Goal: Task Accomplishment & Management: Manage account settings

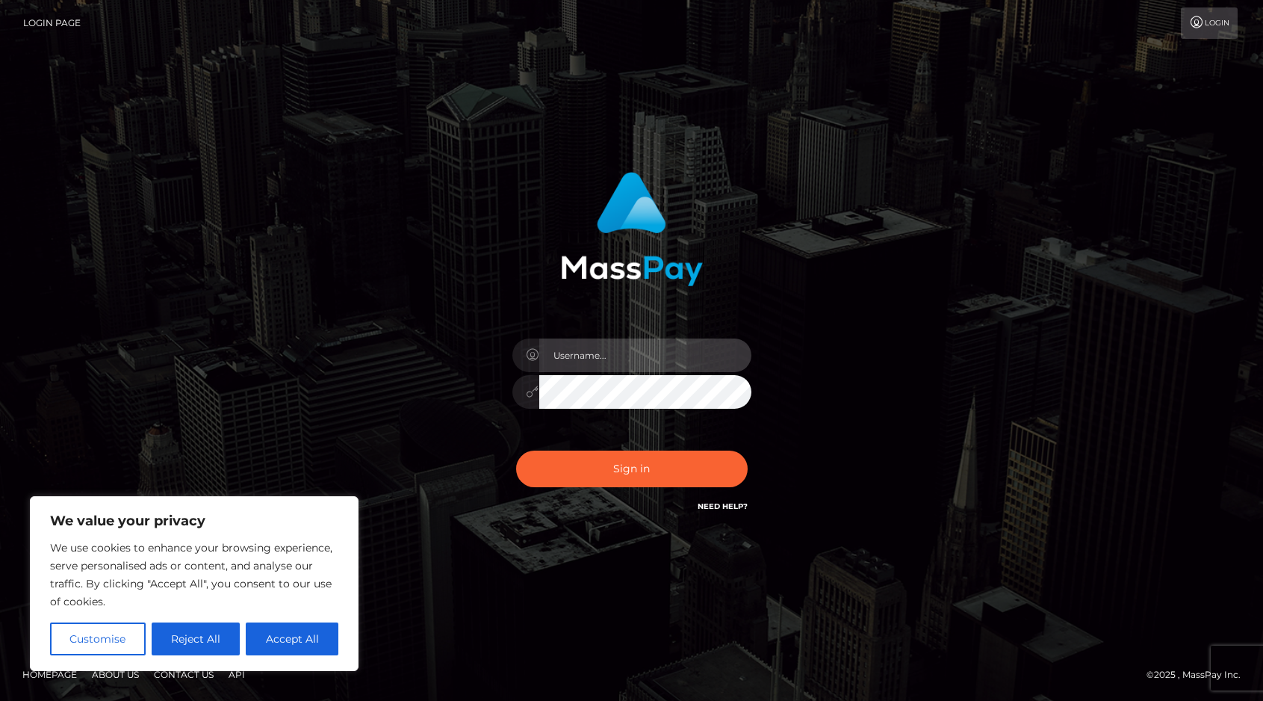
click at [565, 357] on input "text" at bounding box center [645, 355] width 212 height 34
type input "vicky19sweet@bk.ru"
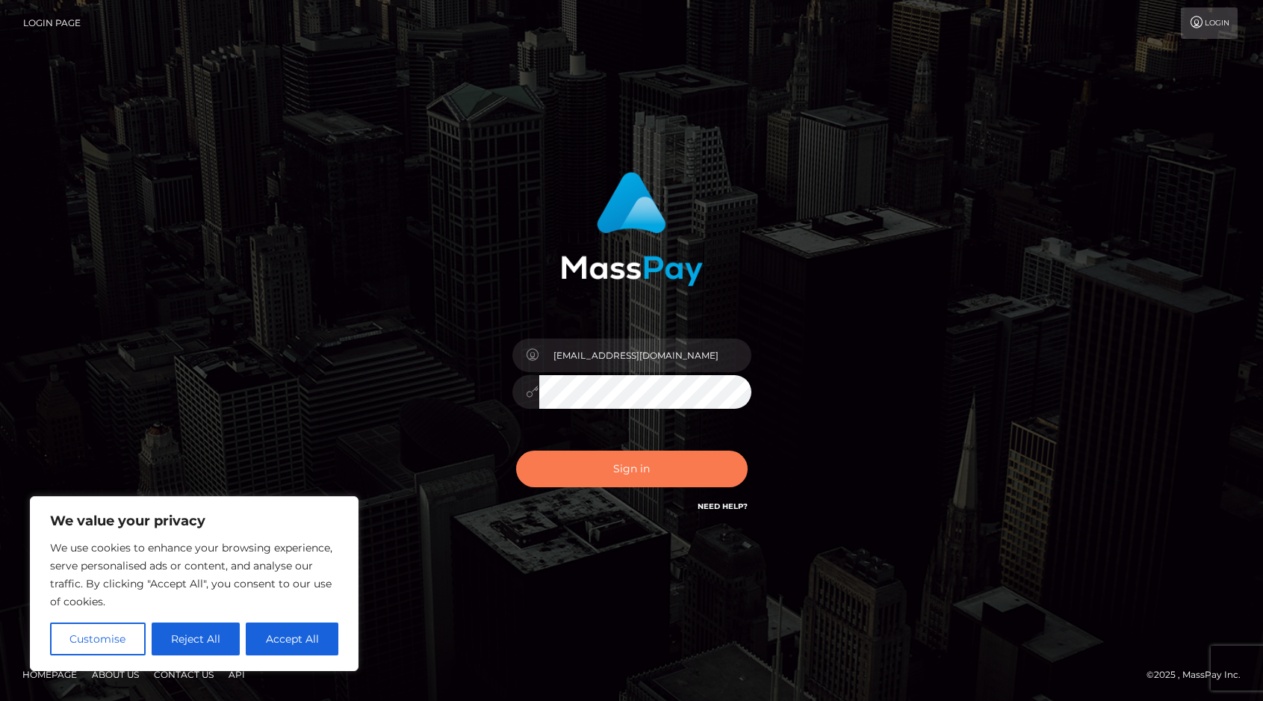
click at [625, 468] on button "Sign in" at bounding box center [632, 468] width 232 height 37
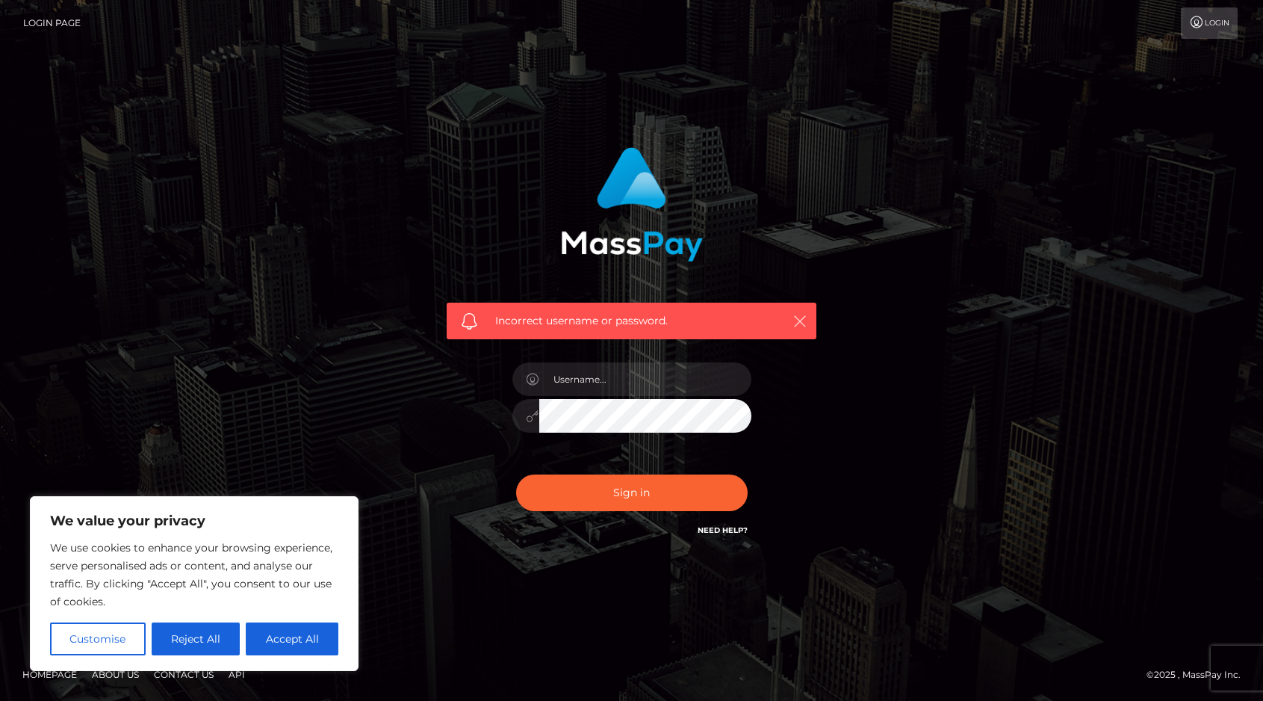
click at [806, 311] on button "button" at bounding box center [799, 320] width 19 height 19
click at [804, 317] on icon "button" at bounding box center [799, 321] width 15 height 15
click at [795, 320] on icon "button" at bounding box center [799, 321] width 15 height 15
click at [582, 386] on input "text" at bounding box center [645, 379] width 212 height 34
type input "vicky19sweet@bk.ru"
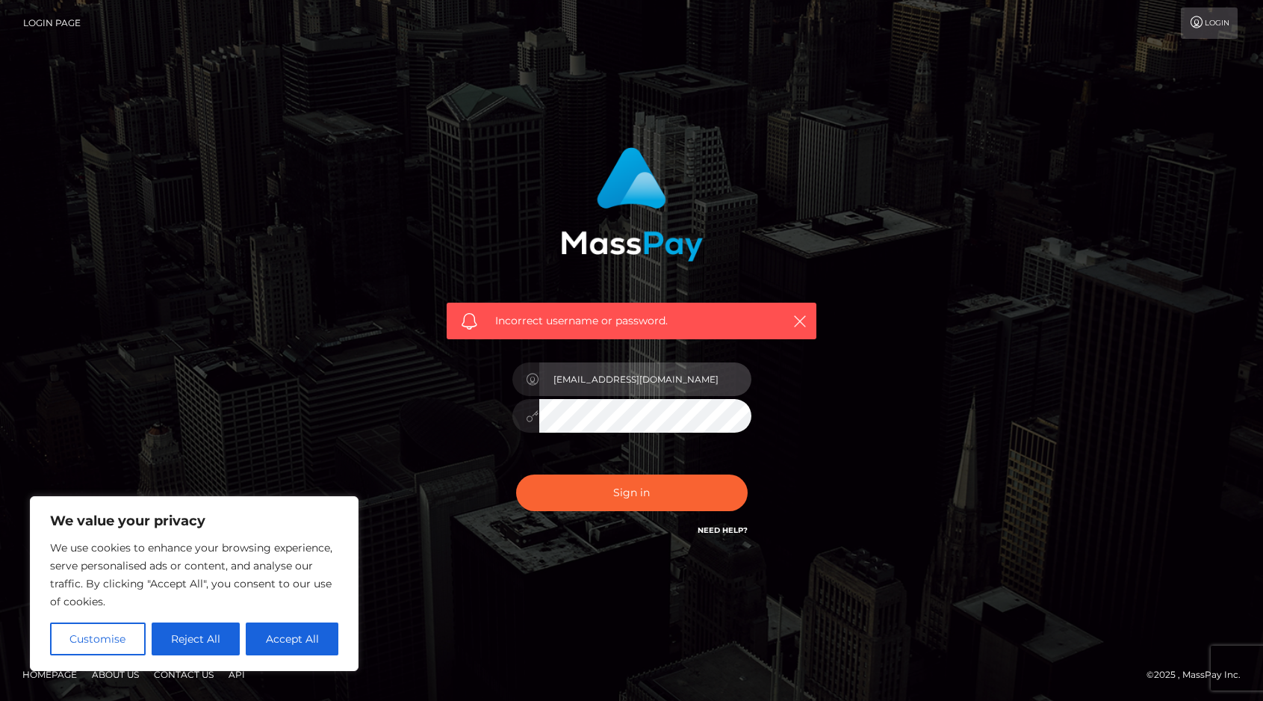
click at [592, 382] on input "vicky19sweet@bk.ru" at bounding box center [645, 379] width 212 height 34
click at [890, 429] on div "Incorrect username or password. vicky19sweet@bk.ru" at bounding box center [631, 350] width 851 height 429
click at [630, 385] on input "vicky19sweet@bk.ru" at bounding box center [645, 379] width 212 height 34
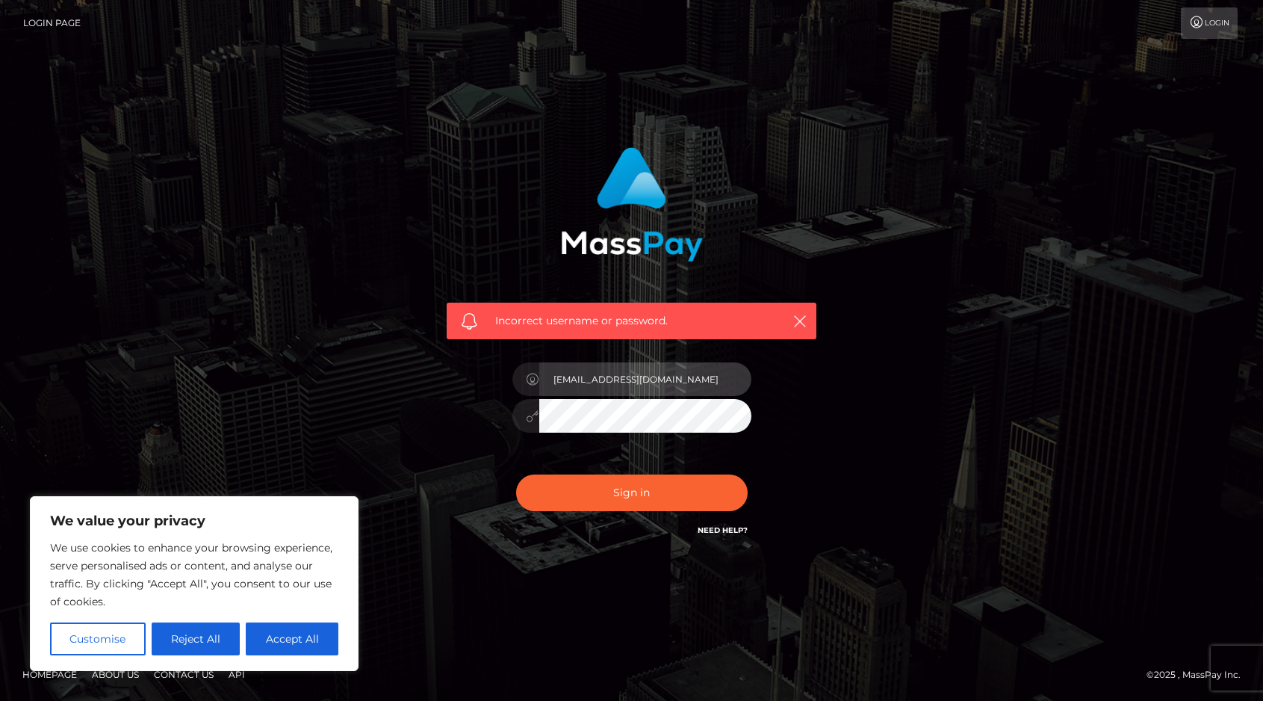
click at [629, 385] on input "vicky19sweet@bk.ru" at bounding box center [645, 379] width 212 height 34
click at [605, 392] on input "vicky19sweet@bk.ru" at bounding box center [645, 379] width 212 height 34
click at [603, 370] on input "vicky19sweet@bk.ru" at bounding box center [645, 379] width 212 height 34
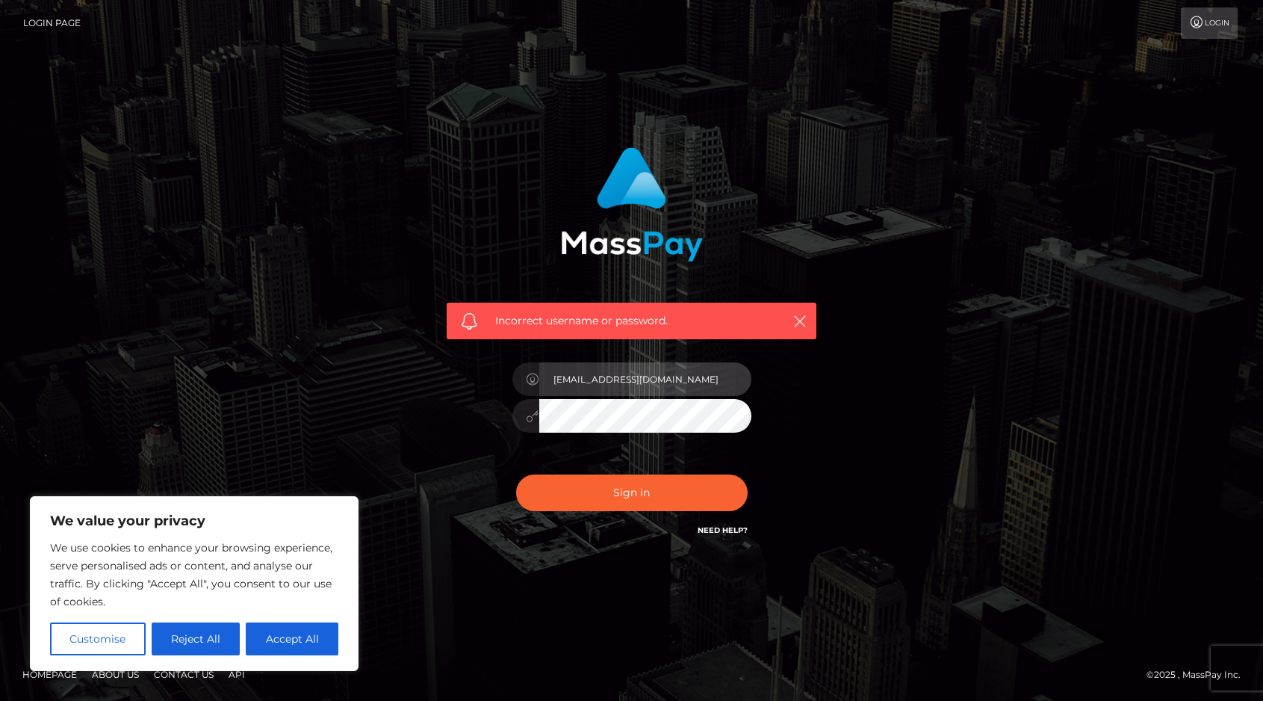
click at [603, 370] on input "vicky19sweet@bk.ru" at bounding box center [645, 379] width 212 height 34
type input "м"
type input "vicky19sweet@bk.ru"
click at [670, 572] on div "Incorrect username or password. vicky19sweet@bk.ru" at bounding box center [631, 350] width 1263 height 653
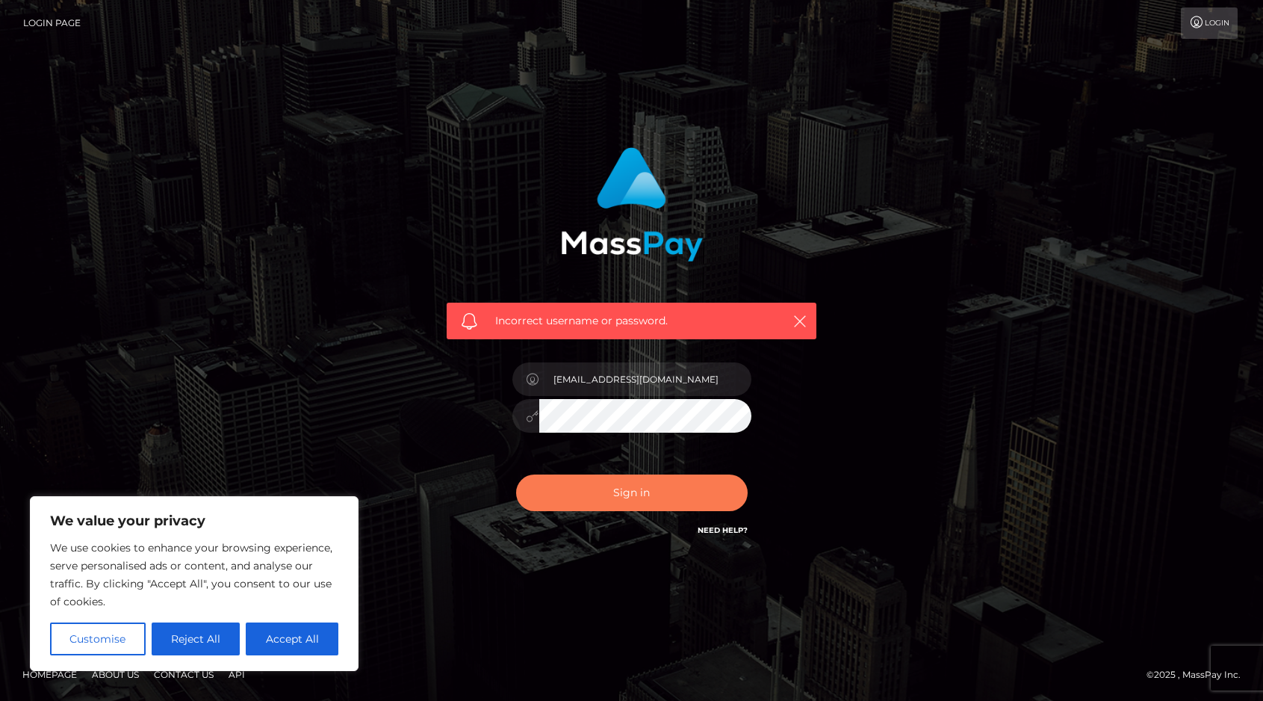
click at [618, 489] on button "Sign in" at bounding box center [632, 492] width 232 height 37
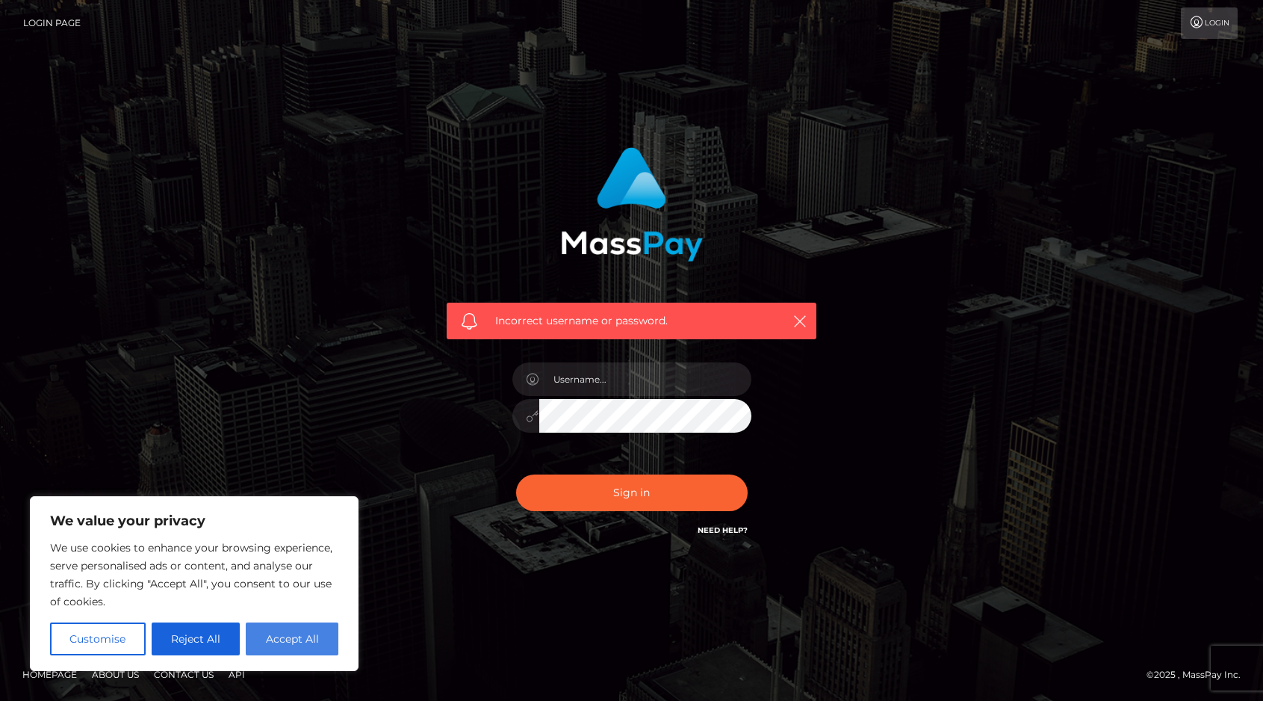
click at [289, 642] on button "Accept All" at bounding box center [292, 638] width 93 height 33
checkbox input "true"
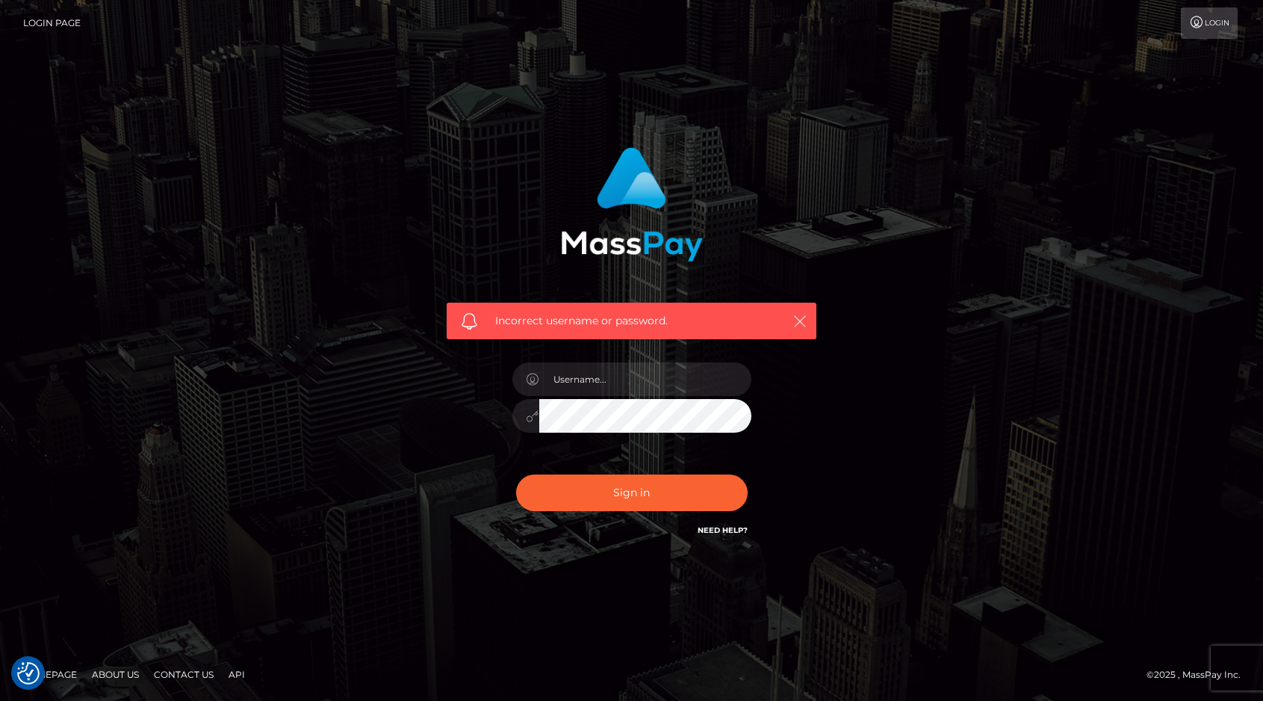
click at [798, 318] on icon "button" at bounding box center [799, 321] width 15 height 15
click at [594, 379] on input "text" at bounding box center [645, 379] width 212 height 34
type input "vicky19sweet@bk.ru"
click at [927, 523] on div "Incorrect username or password. vicky19sweet@bk.ru" at bounding box center [631, 350] width 851 height 429
click at [638, 500] on button "Sign in" at bounding box center [632, 492] width 232 height 37
